Goal: Task Accomplishment & Management: Manage account settings

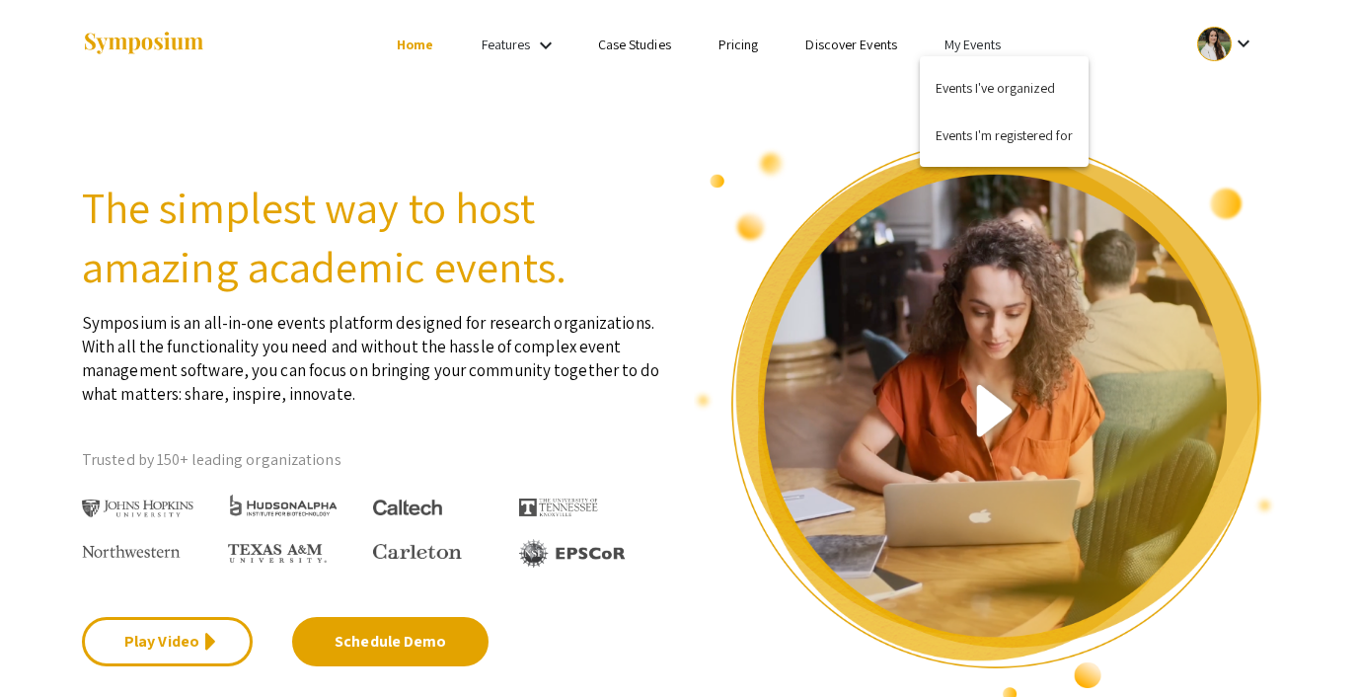
click at [970, 88] on button "Events I've organized" at bounding box center [1003, 87] width 169 height 47
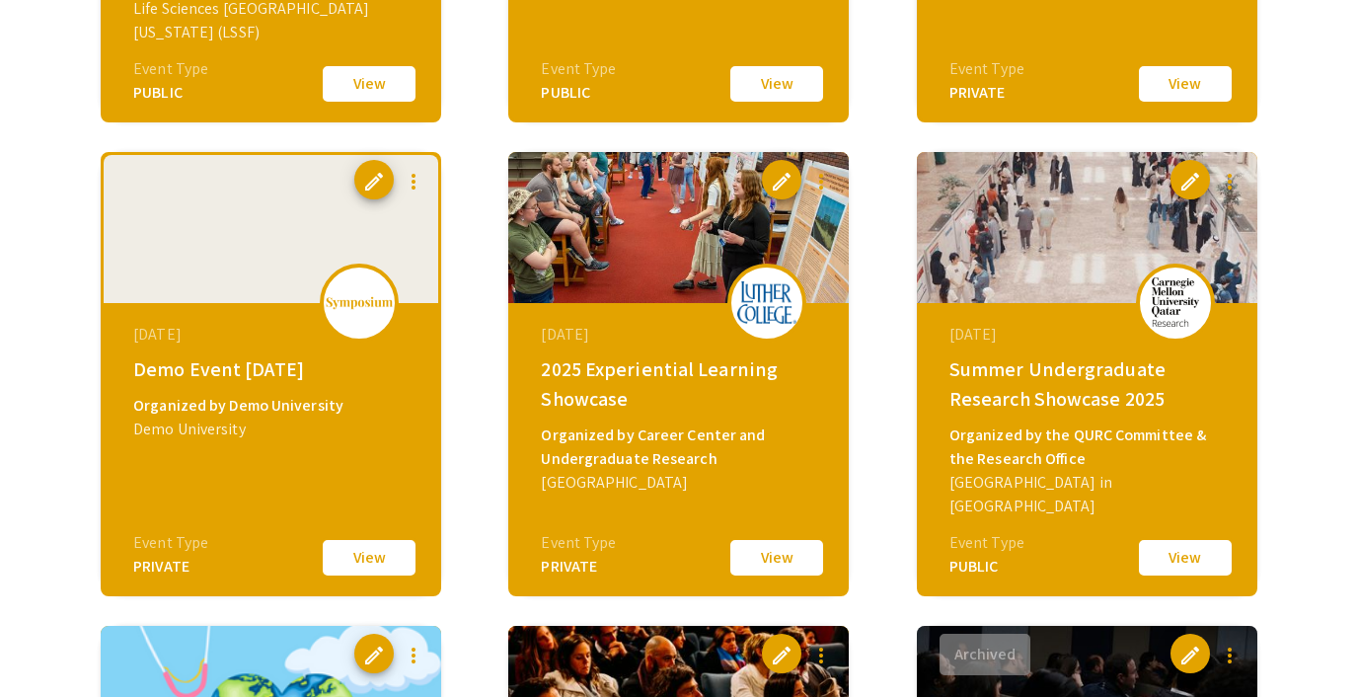
scroll to position [1050, 0]
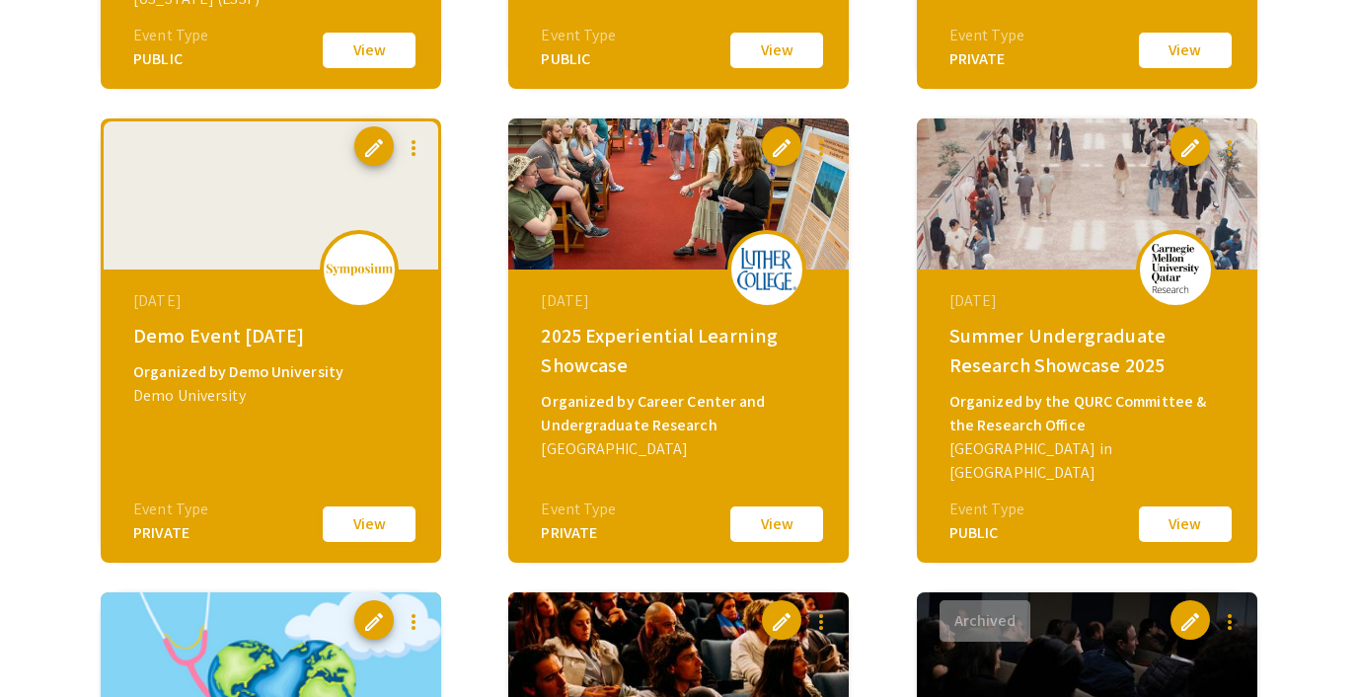
click at [349, 519] on button "View" at bounding box center [369, 523] width 99 height 41
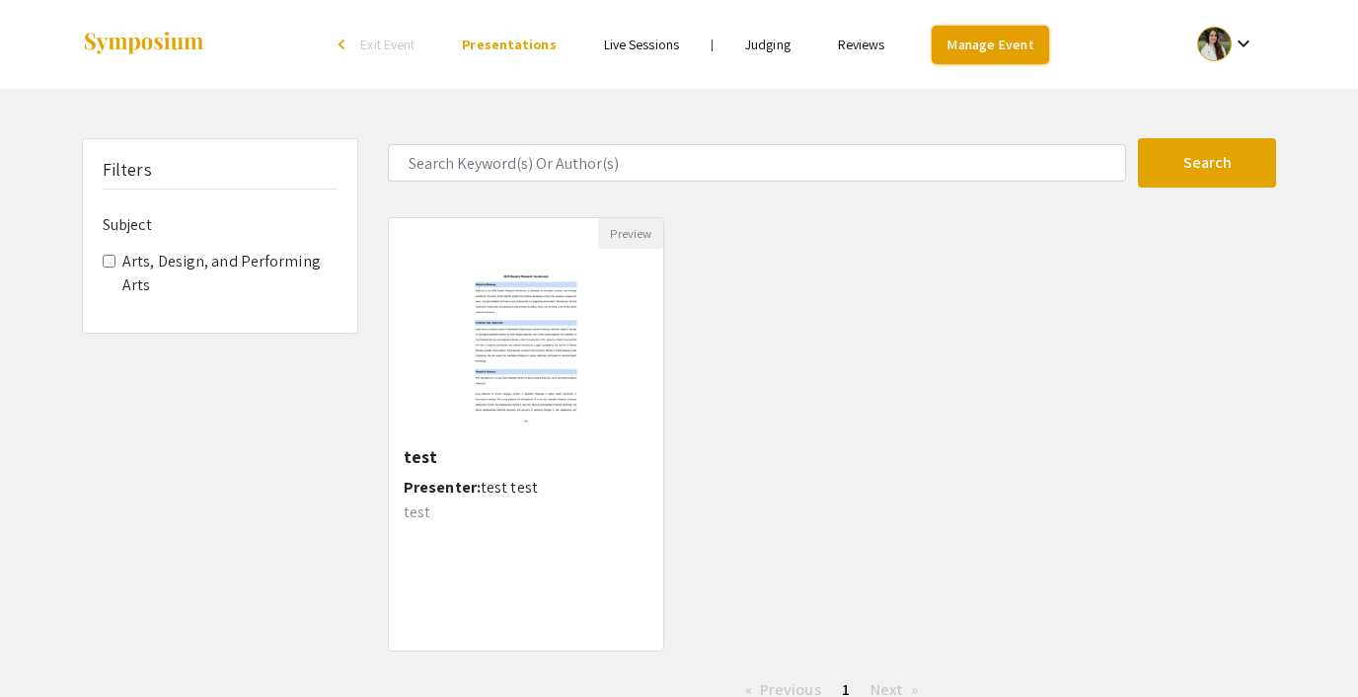
click at [997, 32] on link "Manage Event" at bounding box center [989, 45] width 116 height 38
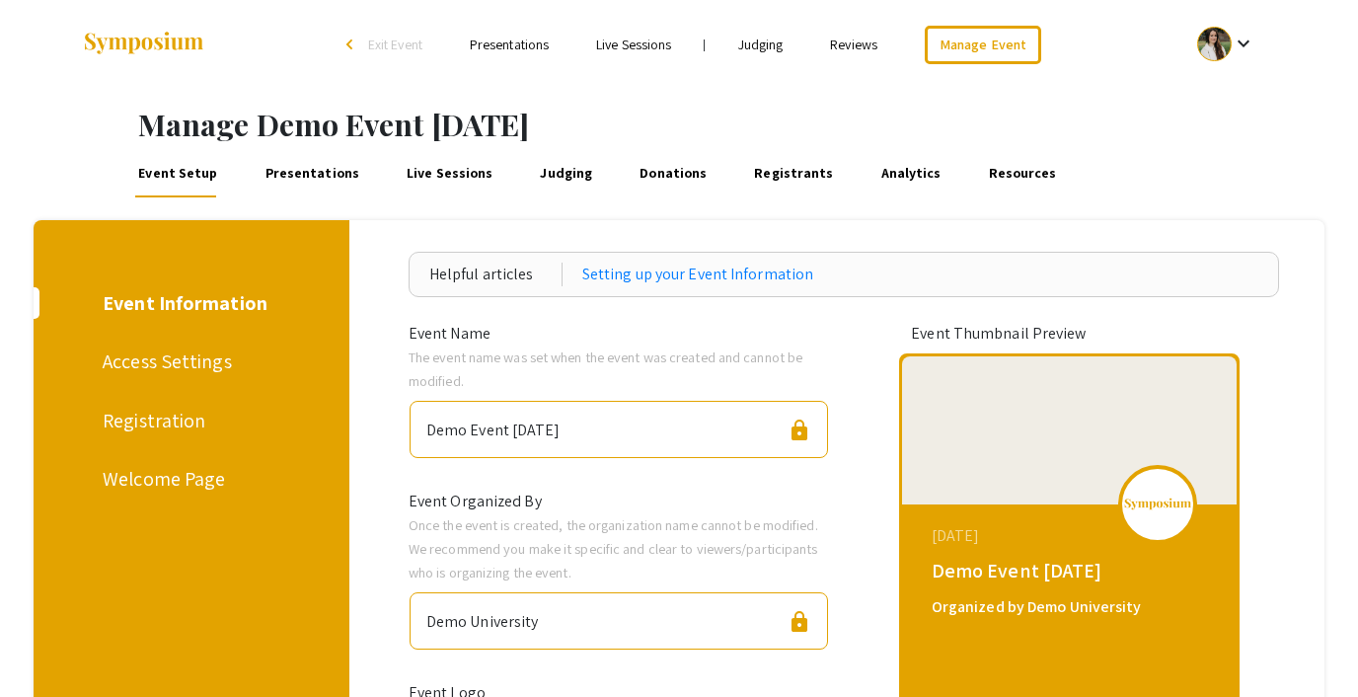
click at [305, 186] on link "Presentations" at bounding box center [311, 173] width 101 height 47
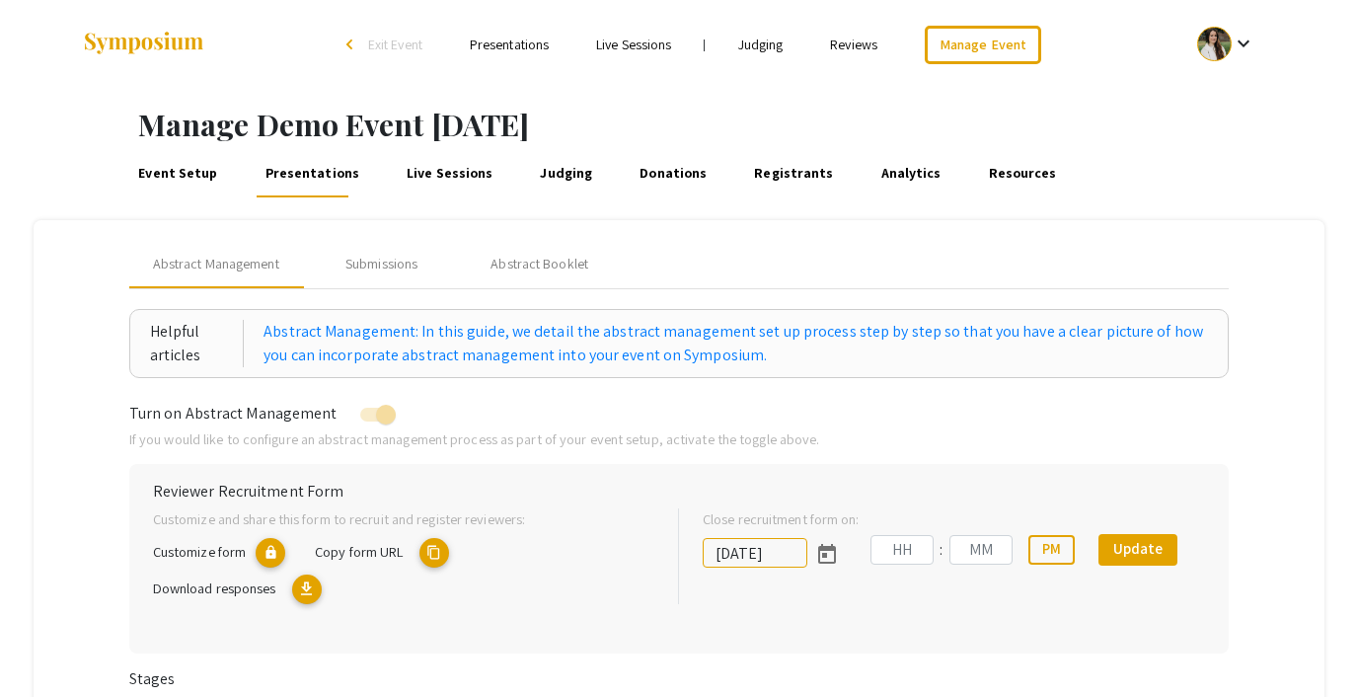
type input "10/18/2025"
type input "05"
type input "43"
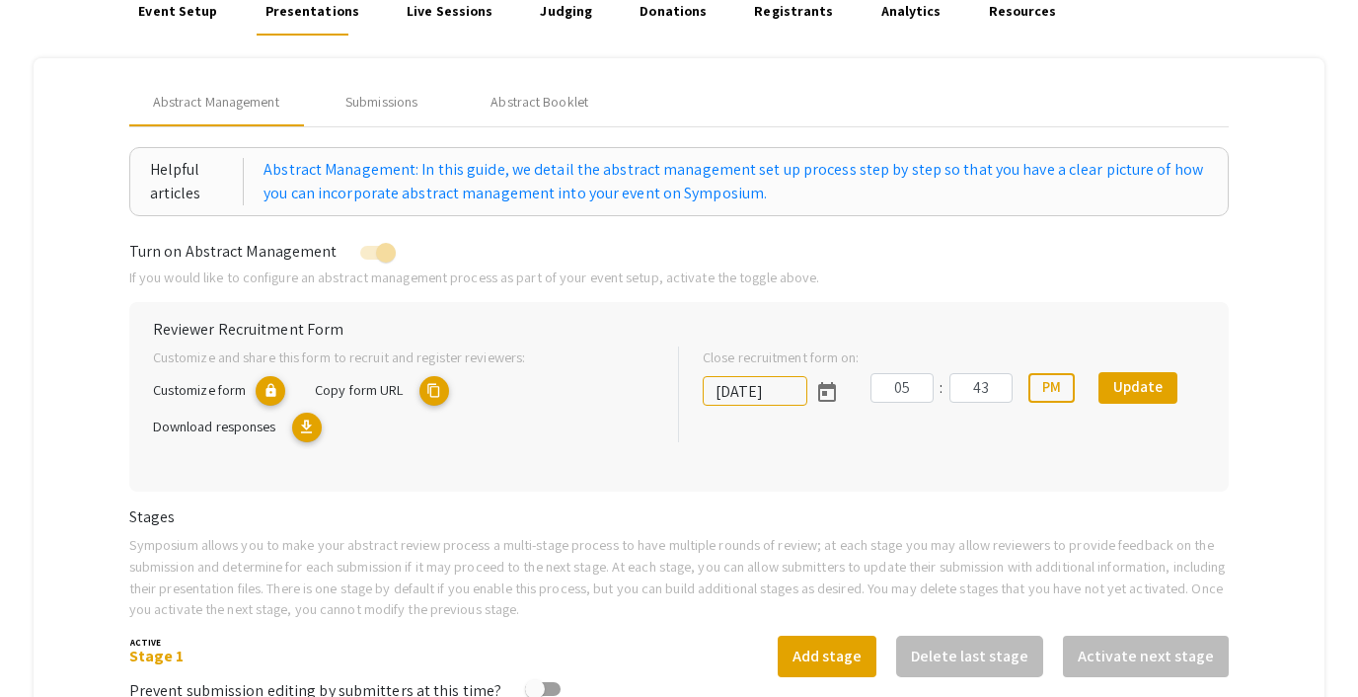
scroll to position [175, 0]
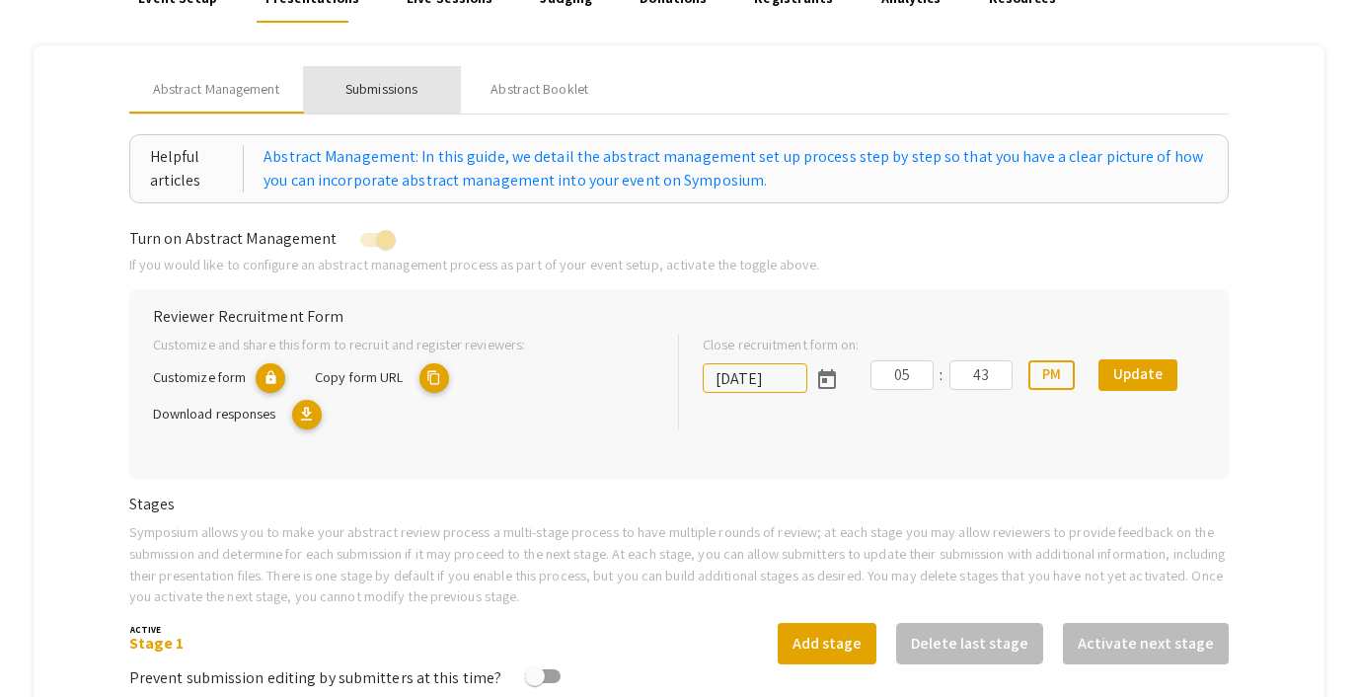
click at [389, 93] on div "Submissions" at bounding box center [381, 89] width 72 height 21
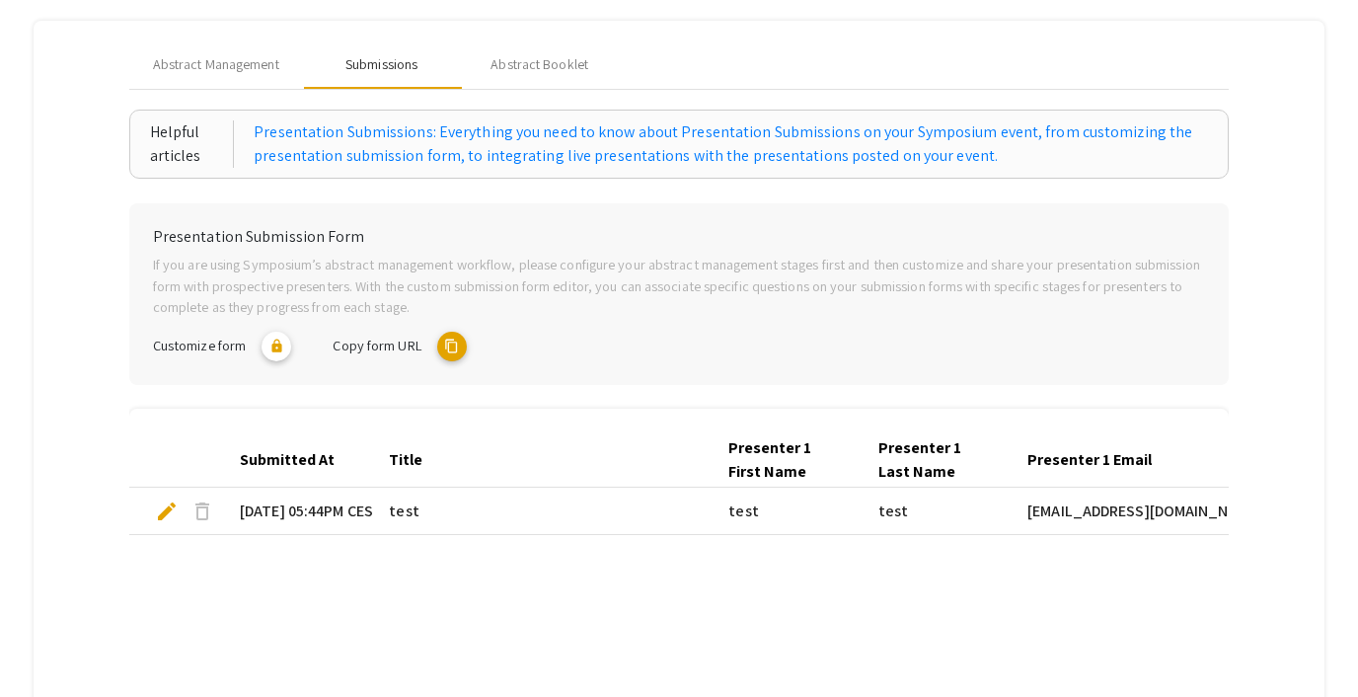
scroll to position [0, 0]
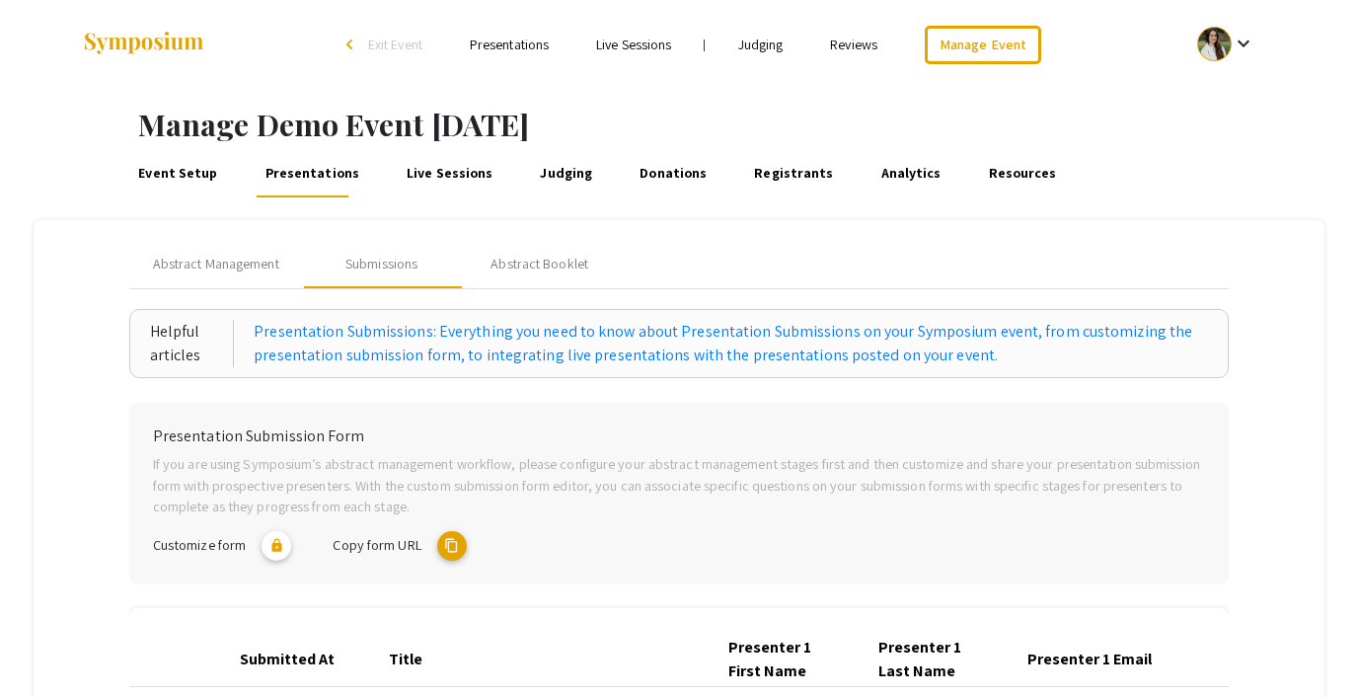
click at [163, 176] on link "Event Setup" at bounding box center [178, 173] width 86 height 47
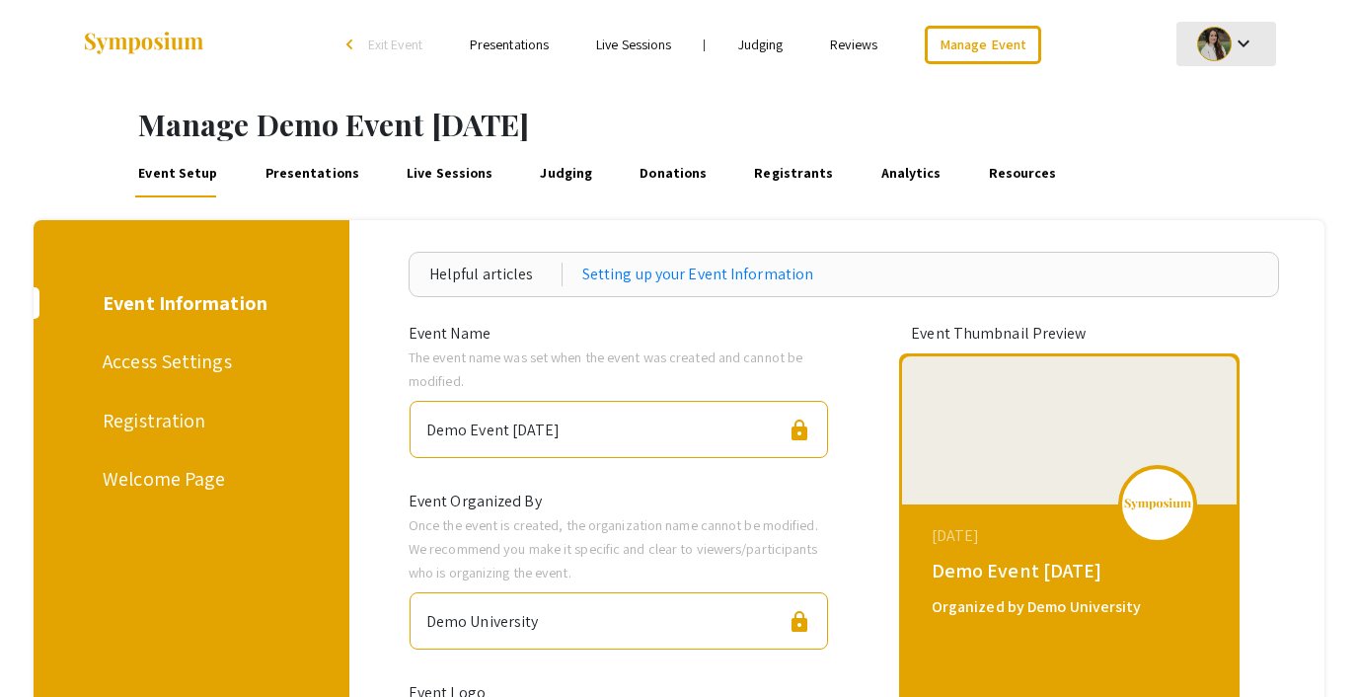
click at [1203, 37] on div at bounding box center [1214, 44] width 35 height 35
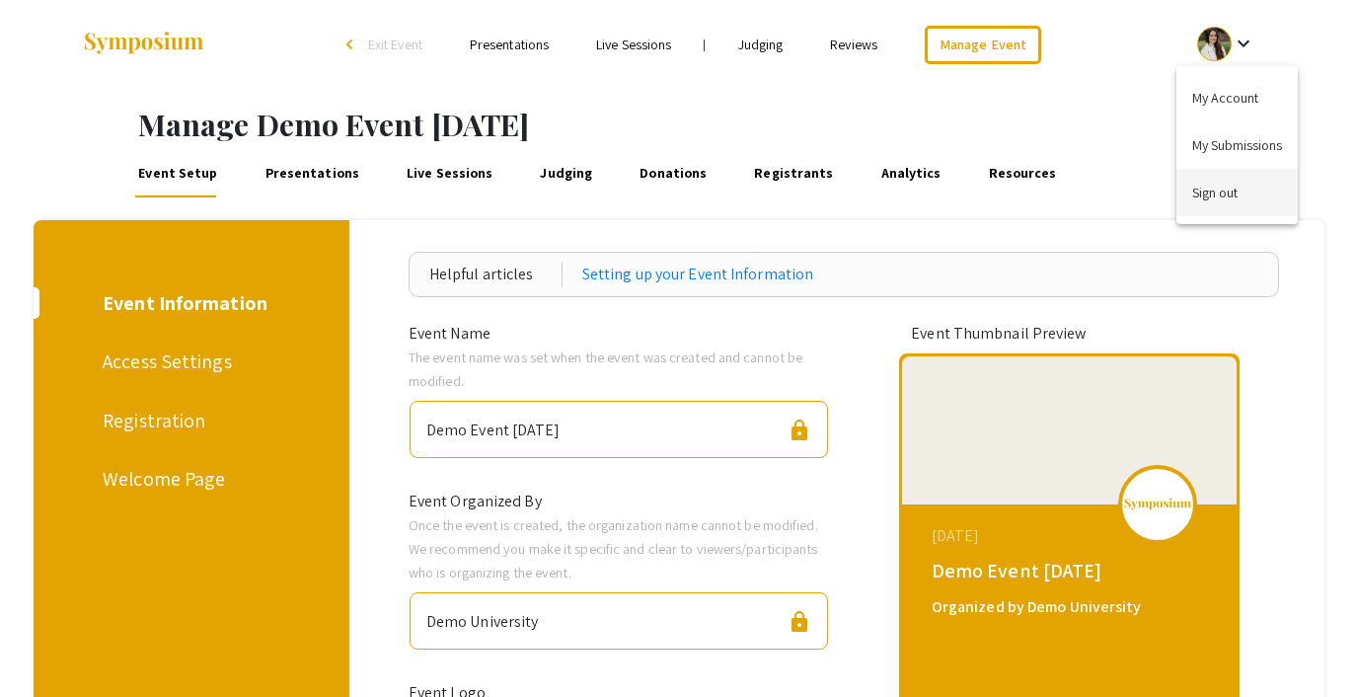
click at [1201, 192] on button "Sign out" at bounding box center [1236, 192] width 121 height 47
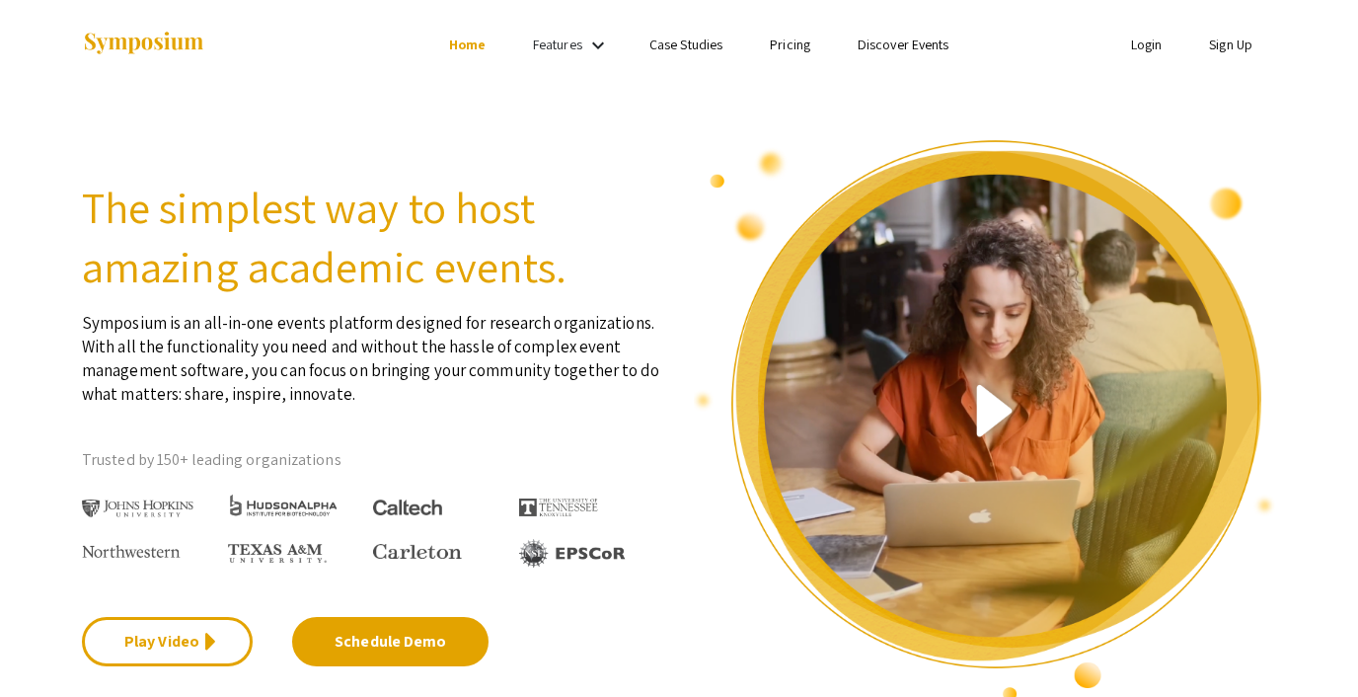
click at [1133, 43] on link "Login" at bounding box center [1147, 45] width 32 height 18
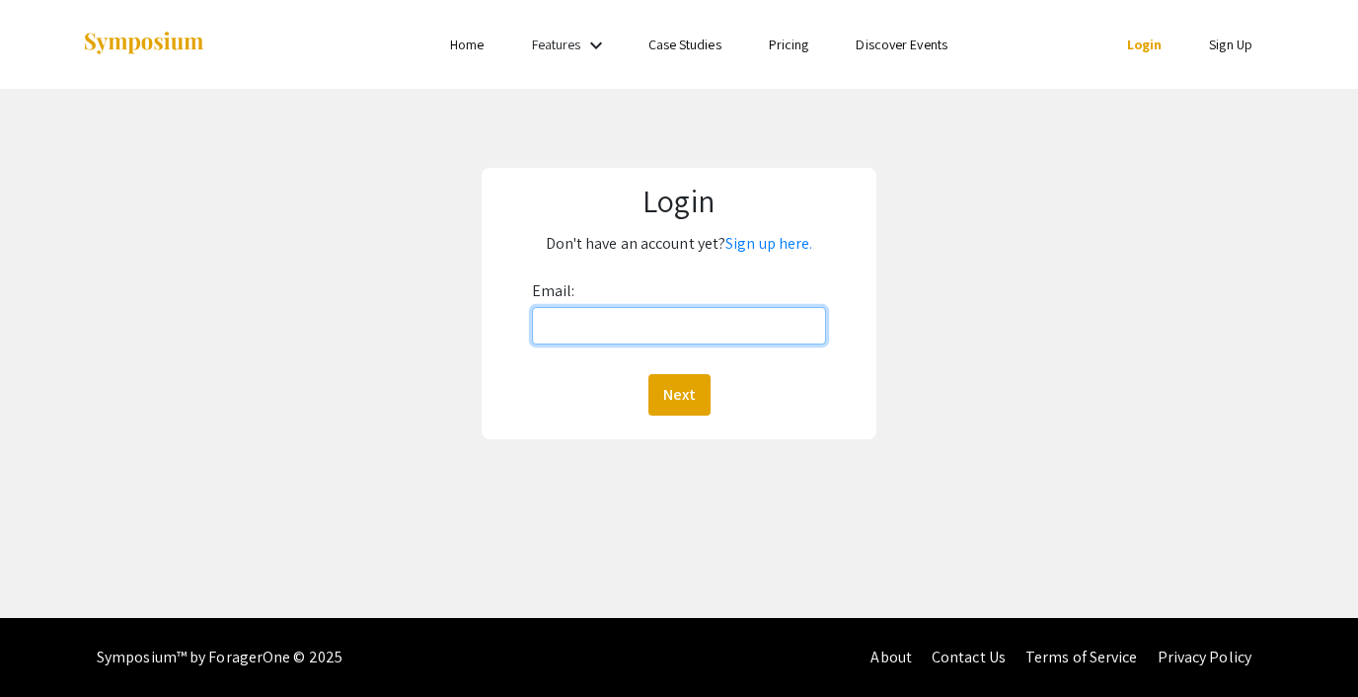
click at [656, 323] on input "Email:" at bounding box center [679, 325] width 294 height 37
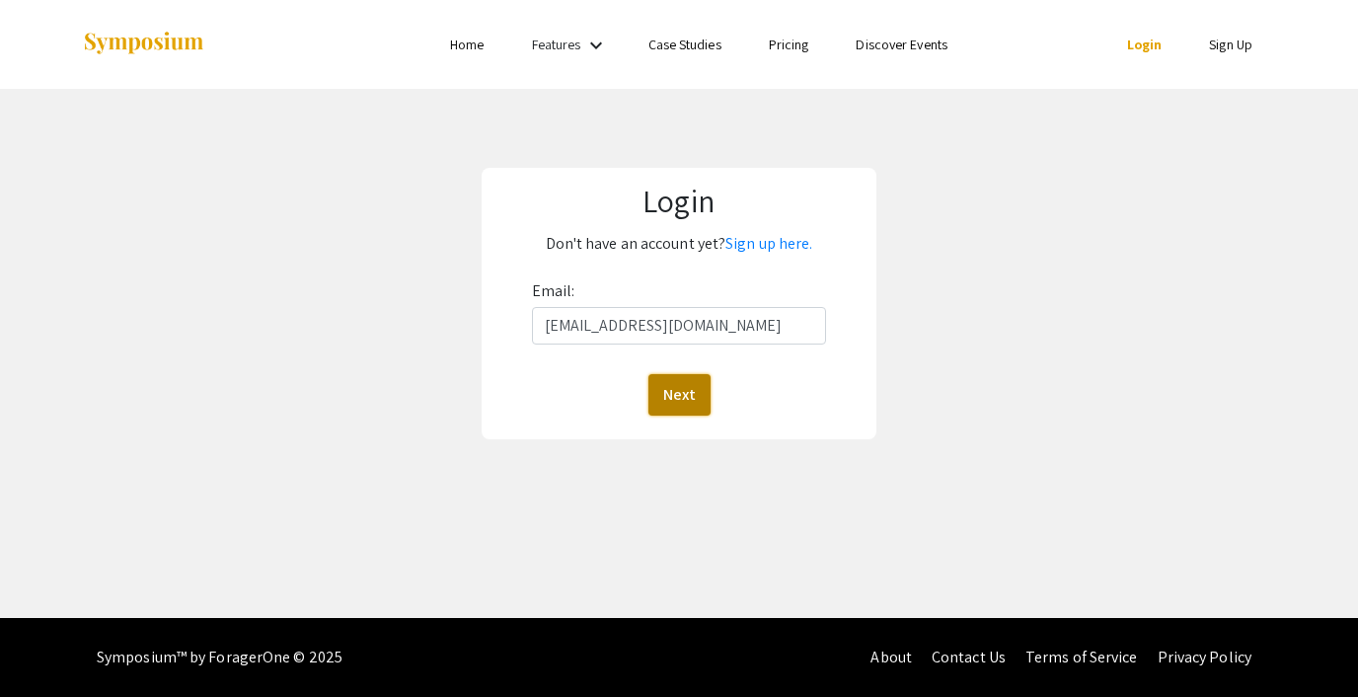
click at [678, 398] on button "Next" at bounding box center [679, 394] width 62 height 41
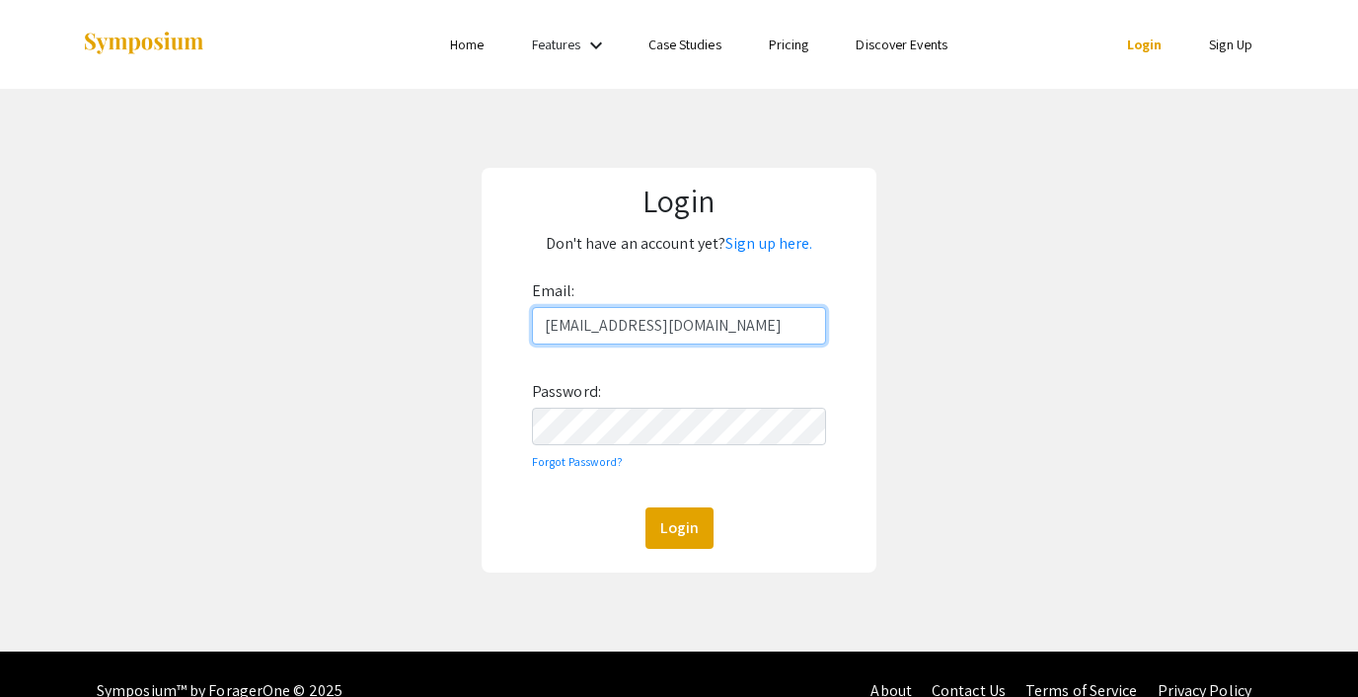
click at [659, 338] on input "lutzsteph@gmail.com" at bounding box center [679, 325] width 294 height 37
type input "steph@foragerone.com"
click at [685, 531] on button "Login" at bounding box center [679, 527] width 68 height 41
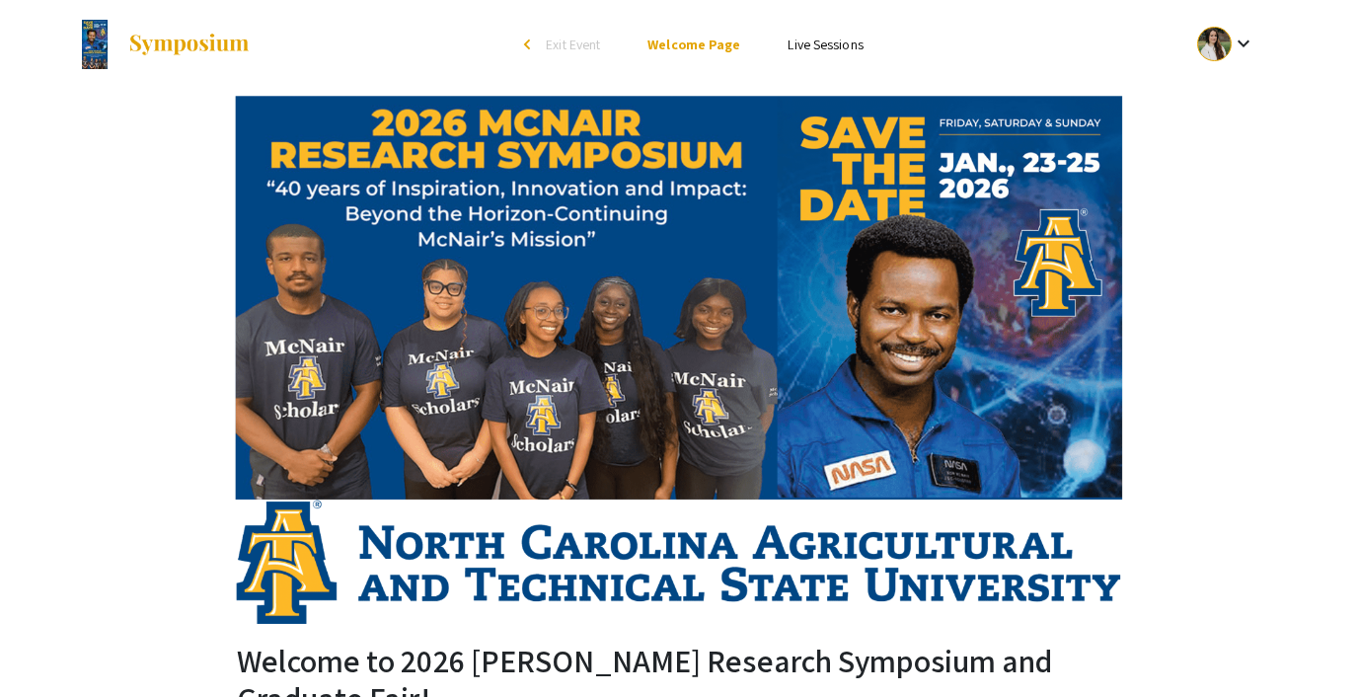
click at [799, 36] on link "Live Sessions" at bounding box center [824, 45] width 75 height 18
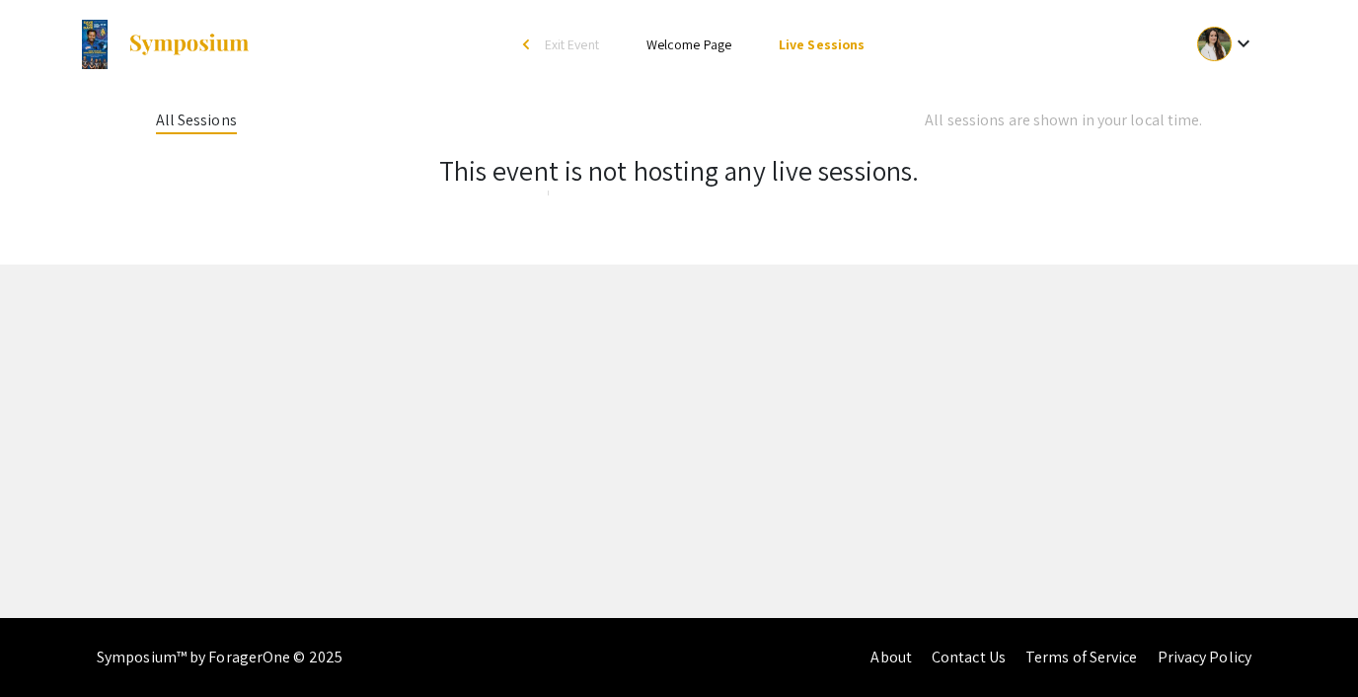
click at [688, 38] on link "Welcome Page" at bounding box center [688, 45] width 85 height 18
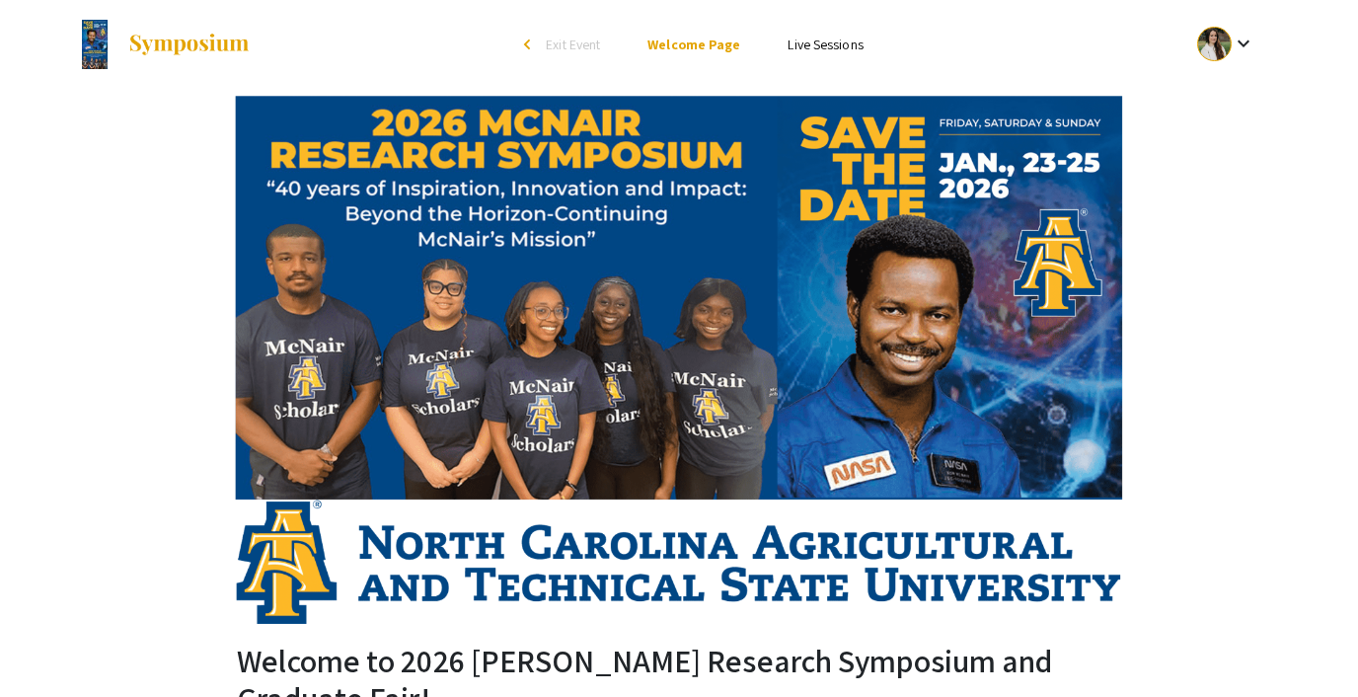
click at [578, 39] on span "Exit Event" at bounding box center [573, 45] width 54 height 18
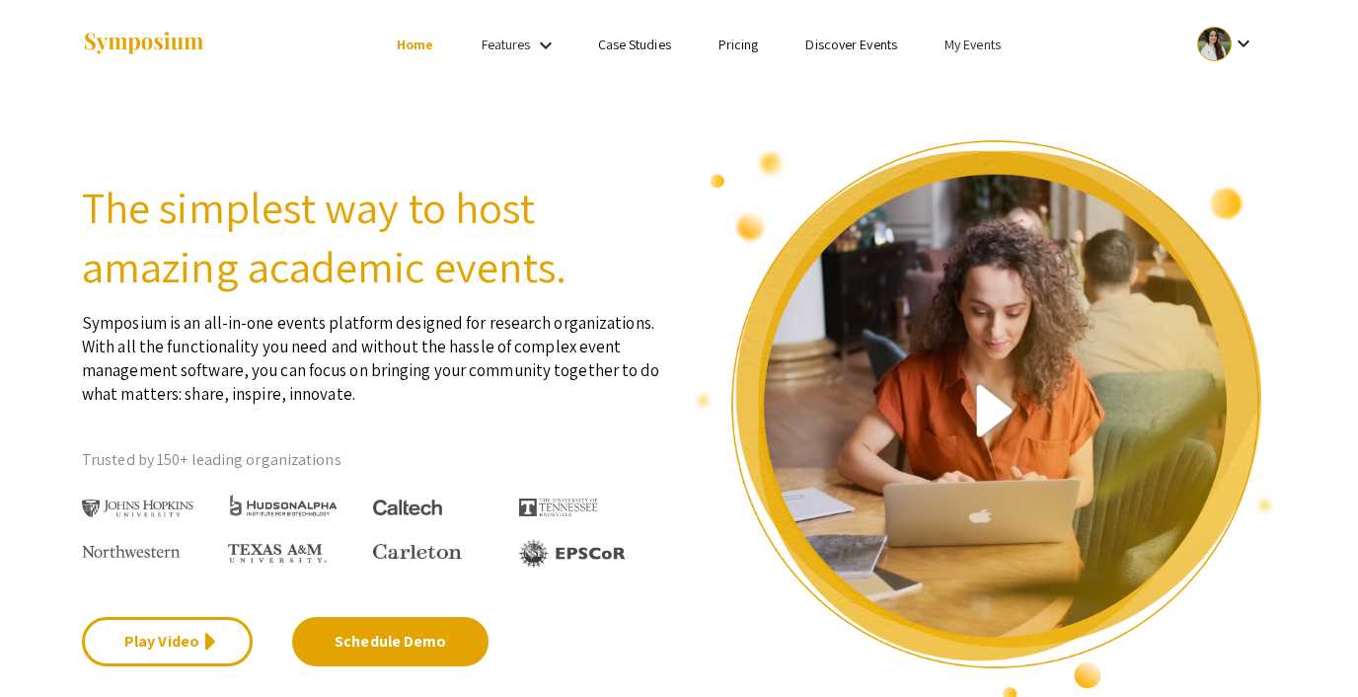
click at [949, 42] on link "My Events" at bounding box center [972, 45] width 56 height 18
click at [949, 84] on button "Events I've organized" at bounding box center [1003, 87] width 169 height 47
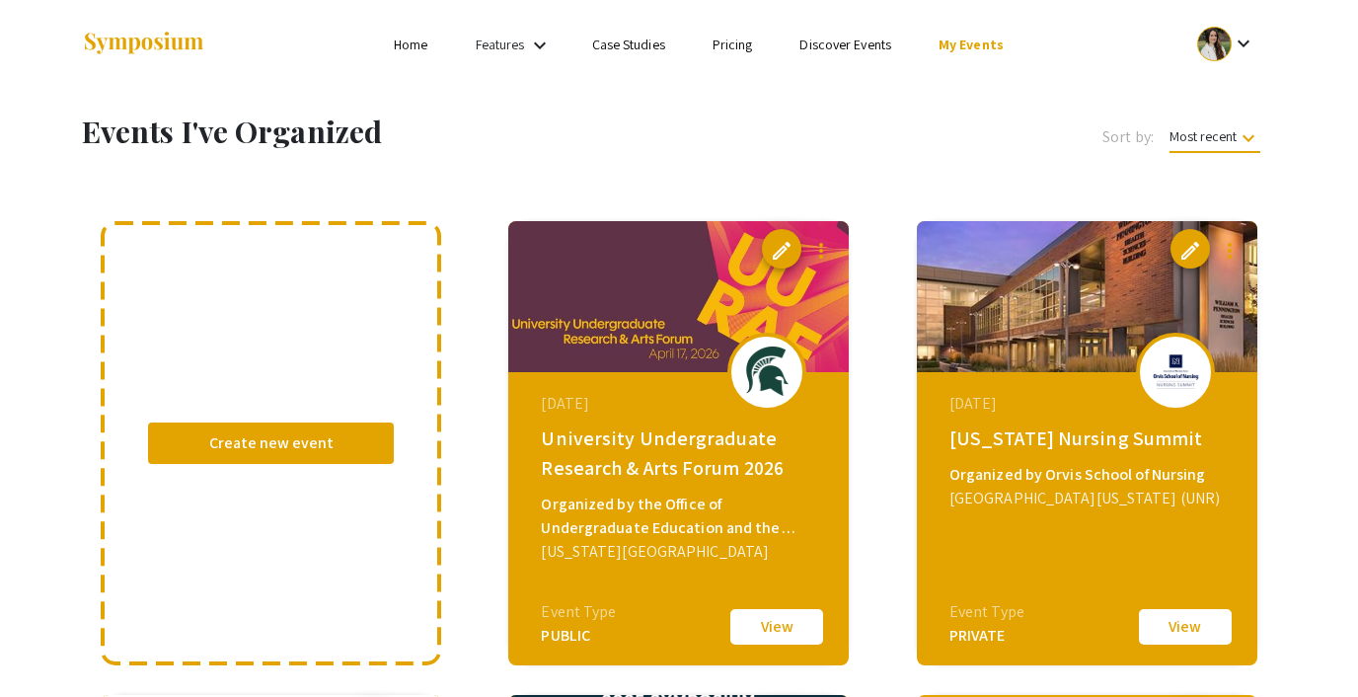
click at [841, 48] on link "Discover Events" at bounding box center [845, 45] width 92 height 18
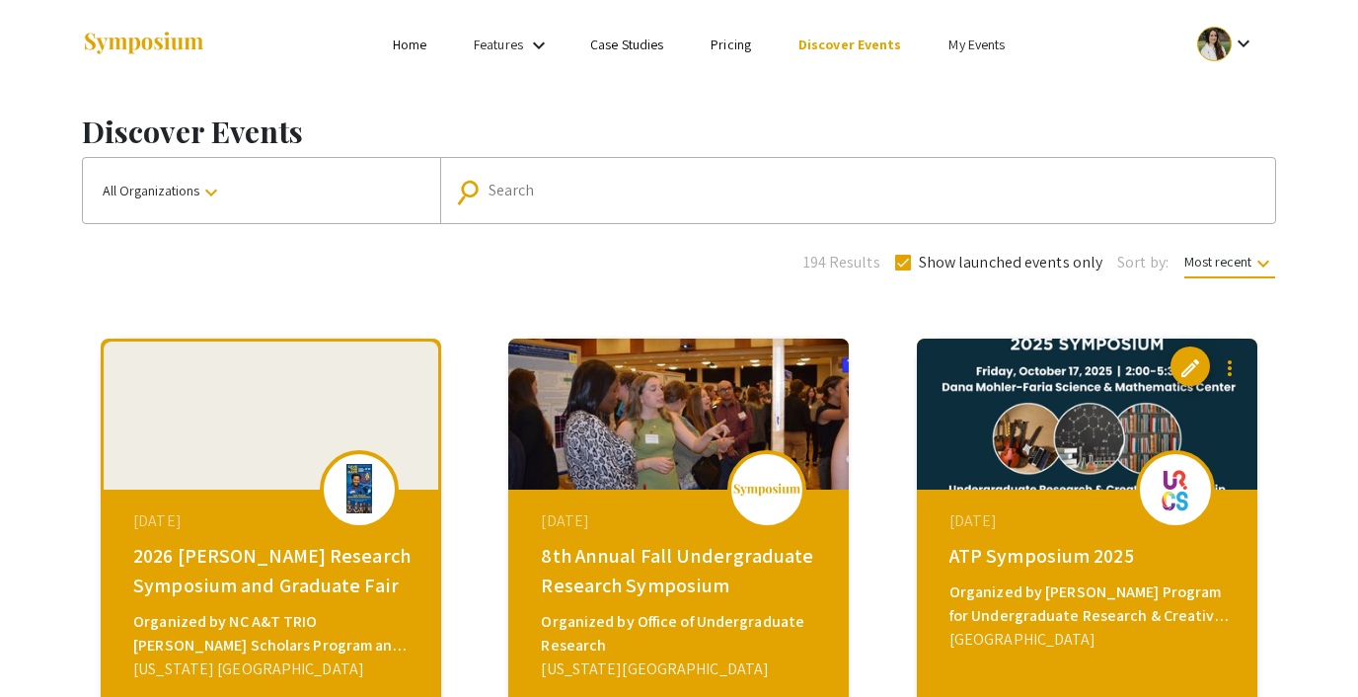
click at [955, 44] on link "My Events" at bounding box center [976, 45] width 56 height 18
click at [963, 80] on button "Events I've organized" at bounding box center [1005, 87] width 169 height 47
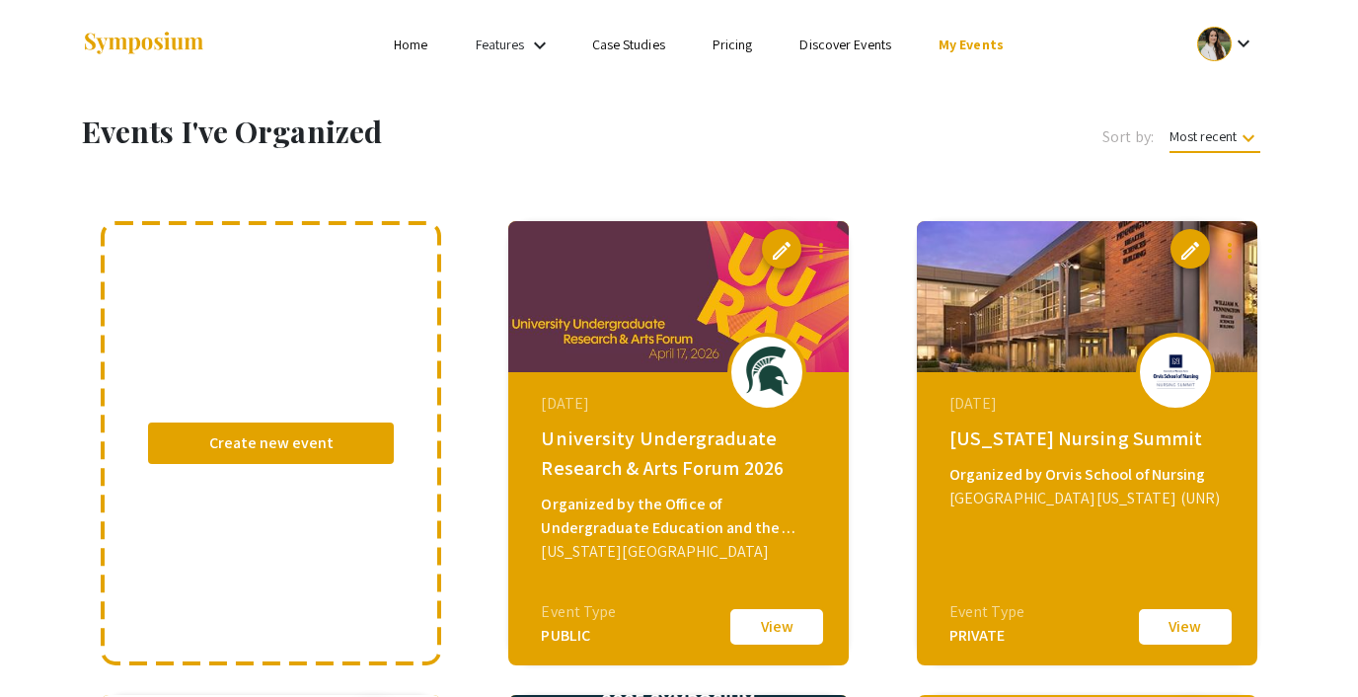
click at [860, 36] on link "Discover Events" at bounding box center [845, 45] width 92 height 18
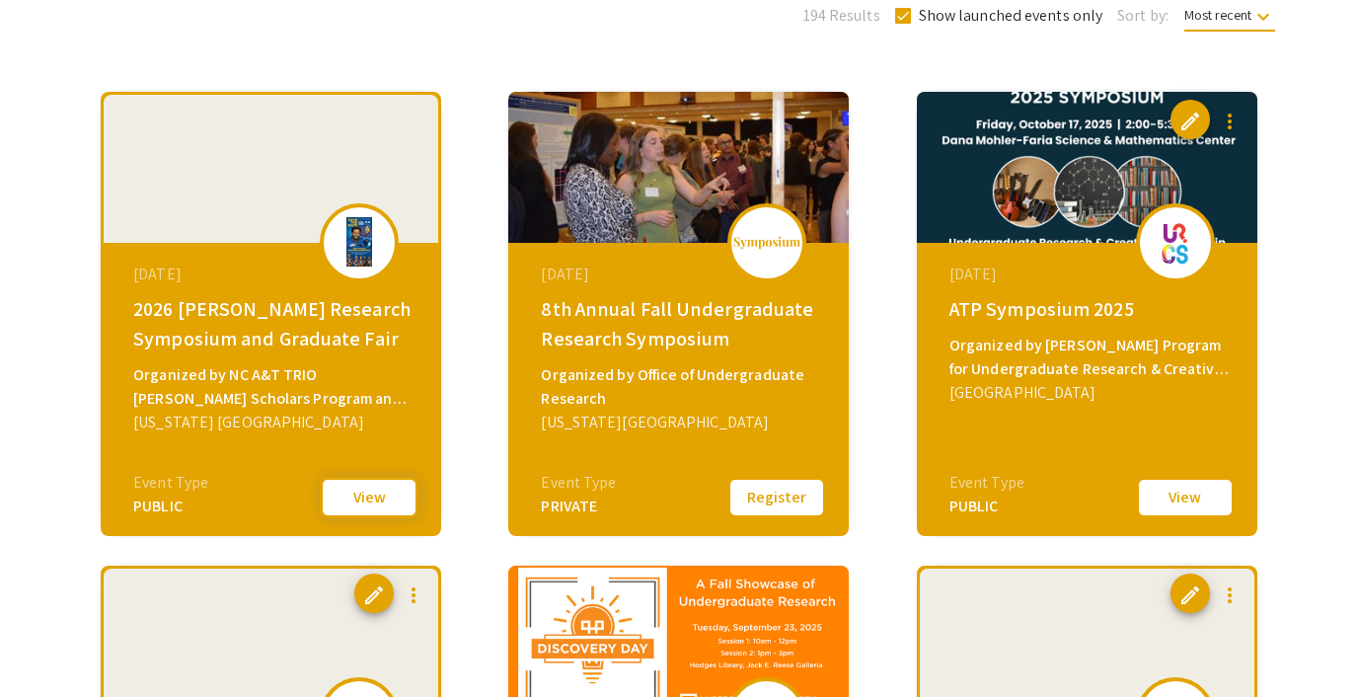
scroll to position [256, 0]
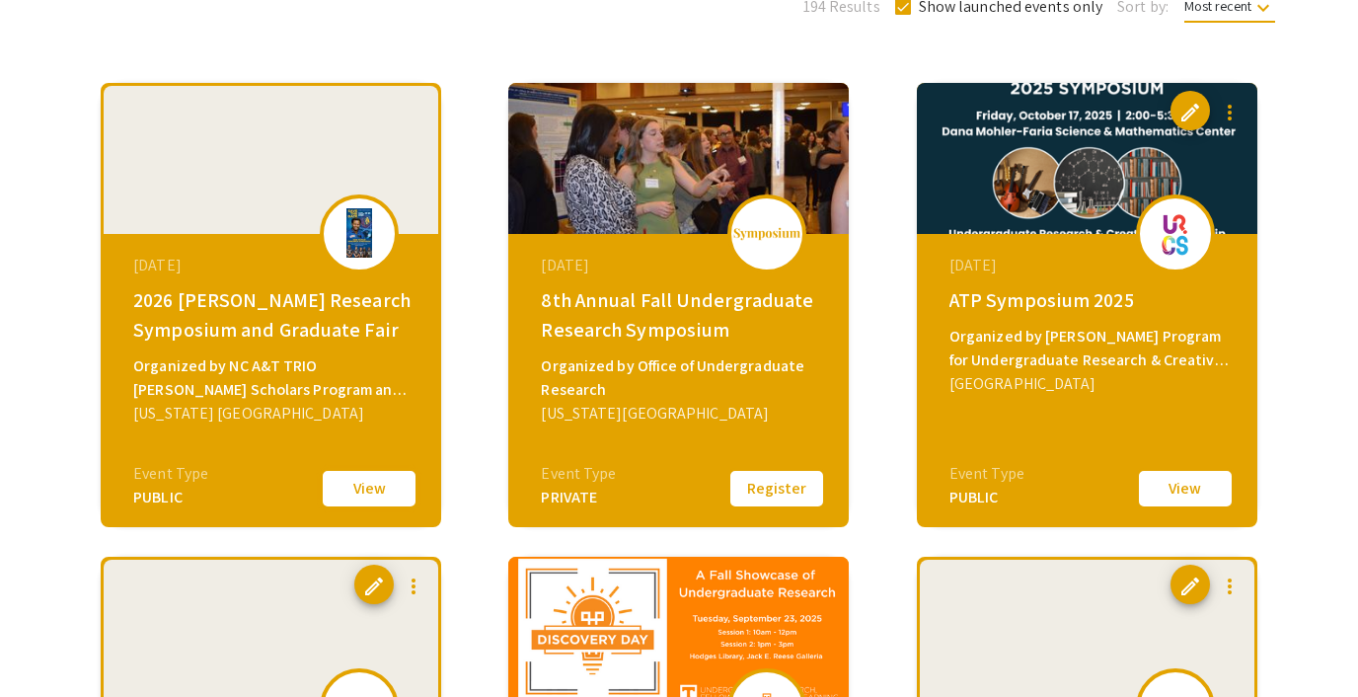
click at [371, 476] on button "View" at bounding box center [369, 488] width 99 height 41
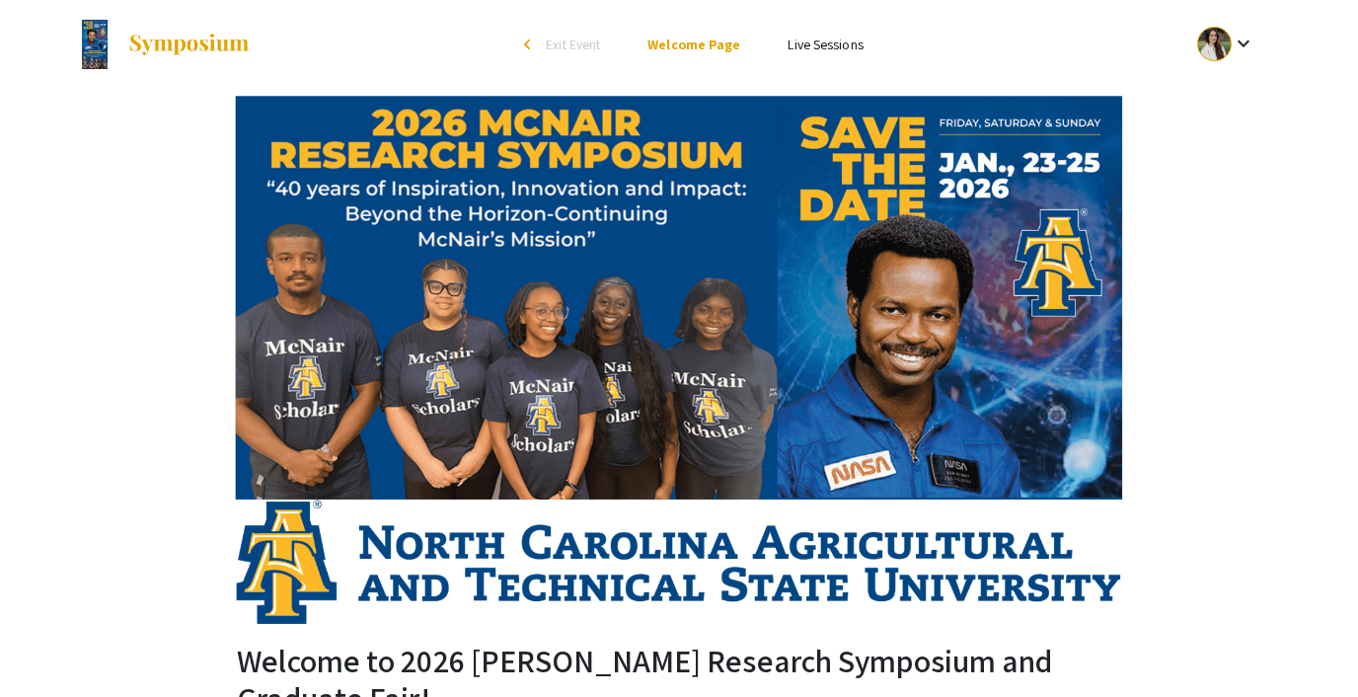
click at [577, 38] on span "Exit Event" at bounding box center [573, 45] width 54 height 18
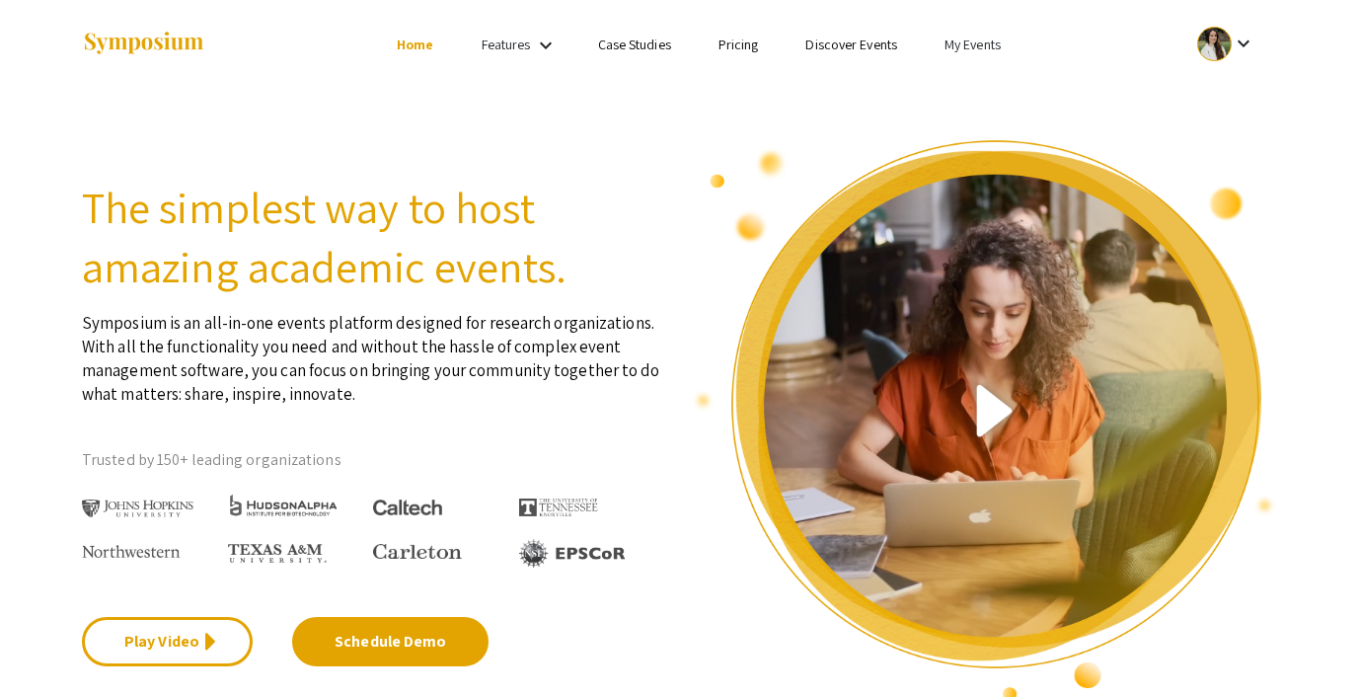
click at [971, 34] on li "My Events" at bounding box center [972, 45] width 104 height 24
click at [961, 83] on button "Events I've organized" at bounding box center [1003, 87] width 169 height 47
